Goal: Task Accomplishment & Management: Complete application form

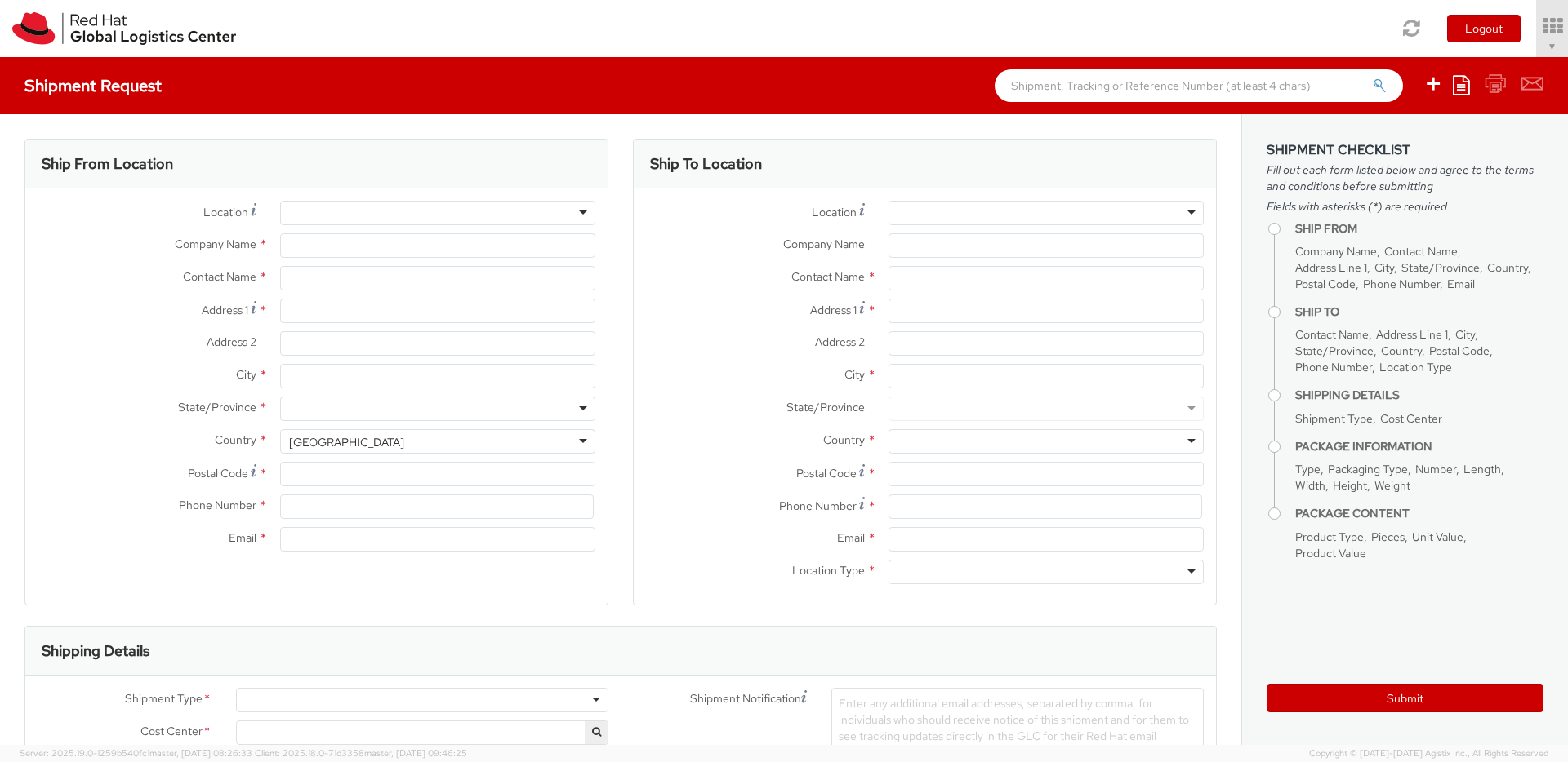
select select "850"
select select
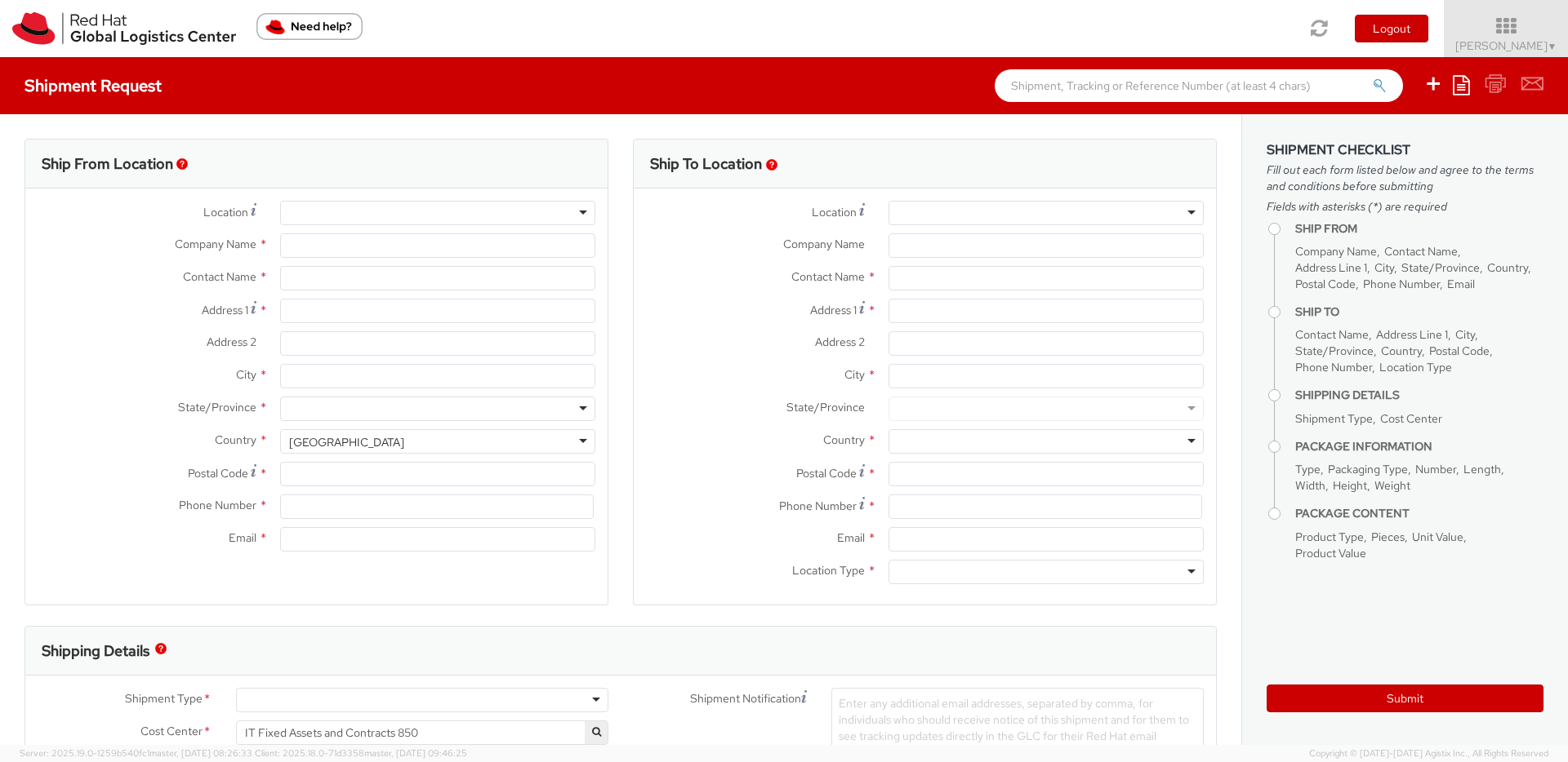
type input "Red Hat Czech s.r.o."
type input "[PERSON_NAME]"
type input "Purkynova 647/111"
type input "[GEOGRAPHIC_DATA]"
type input "621 00"
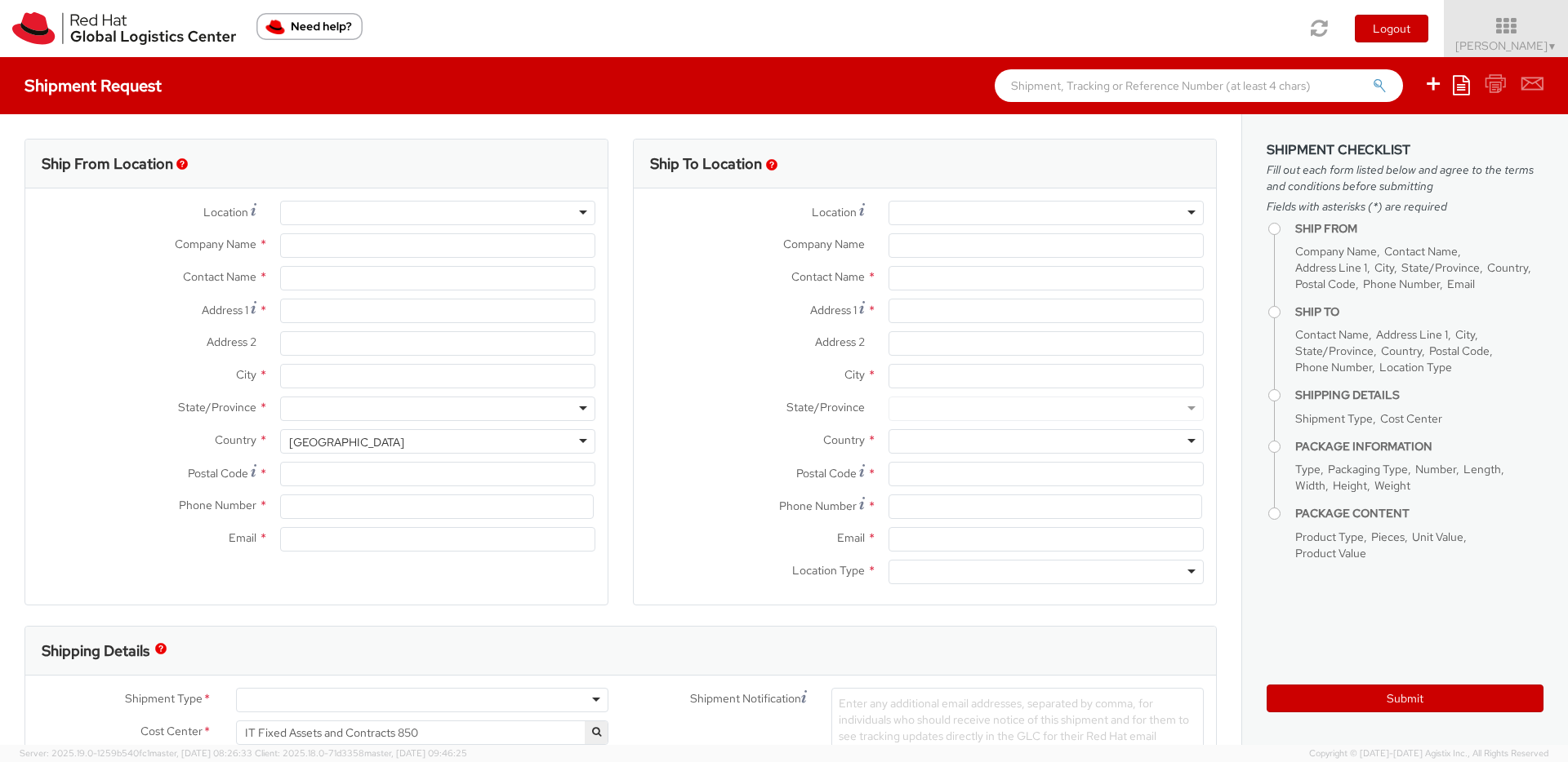
type input "420 532 294 555"
type input "[EMAIL_ADDRESS][DOMAIN_NAME]"
select select "CM"
select select "KGS"
